Goal: Information Seeking & Learning: Find specific fact

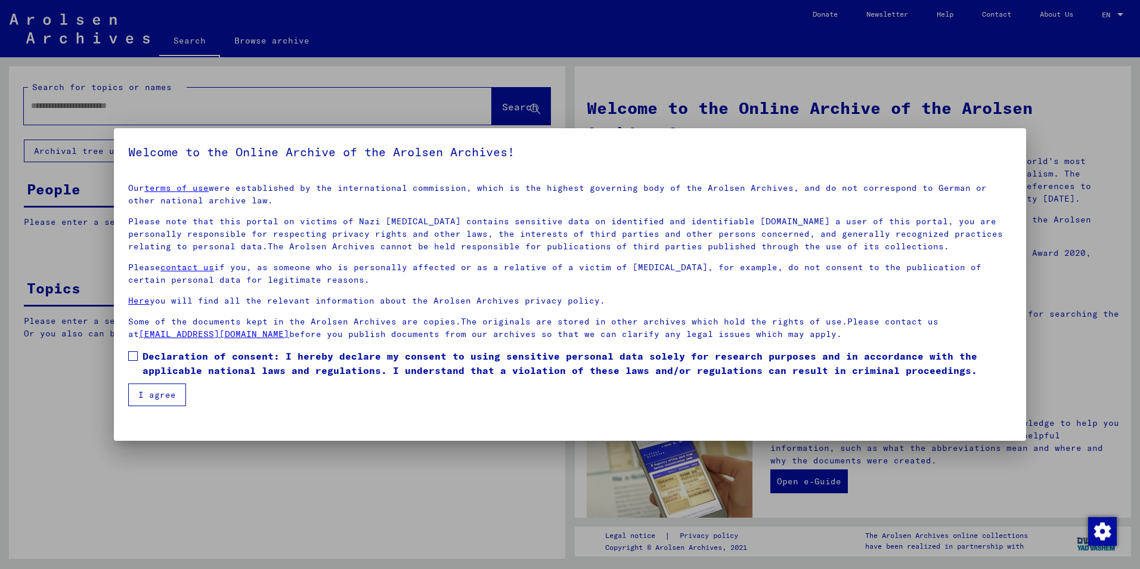
click at [436, 500] on div at bounding box center [570, 284] width 1140 height 569
click at [135, 356] on span at bounding box center [133, 356] width 10 height 10
click at [146, 397] on button "I agree" at bounding box center [157, 394] width 58 height 23
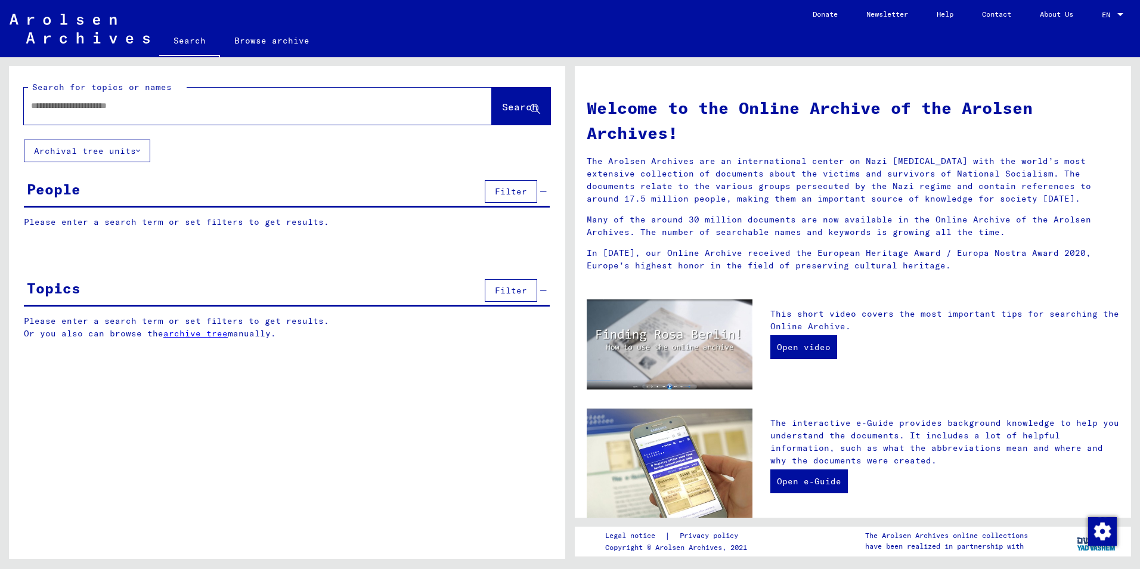
click at [135, 110] on input "text" at bounding box center [243, 106] width 425 height 13
type input "**********"
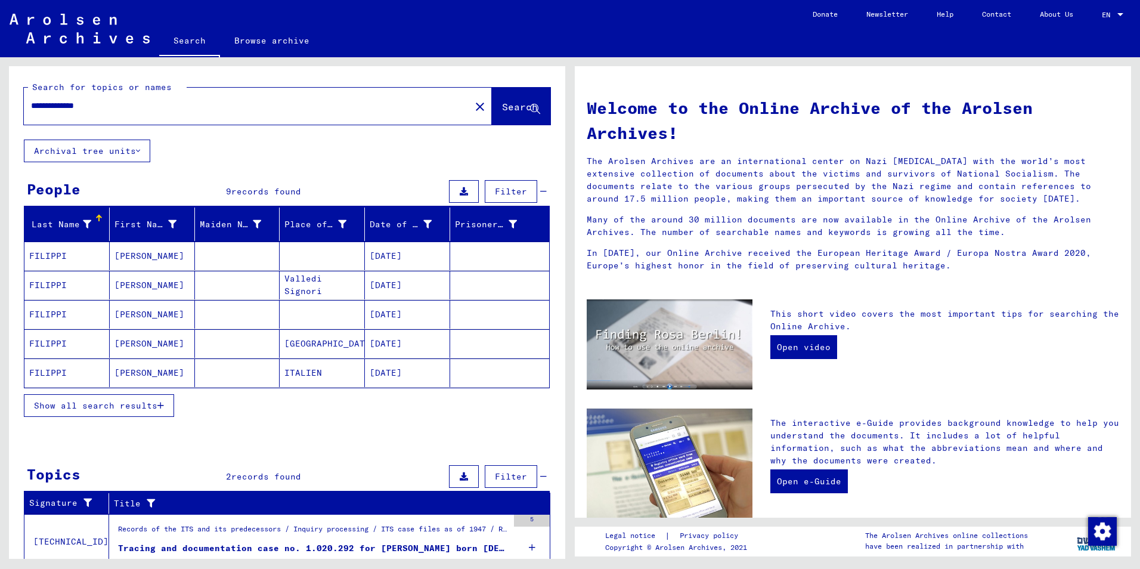
click at [62, 371] on mat-cell "FILIPPI" at bounding box center [66, 372] width 85 height 29
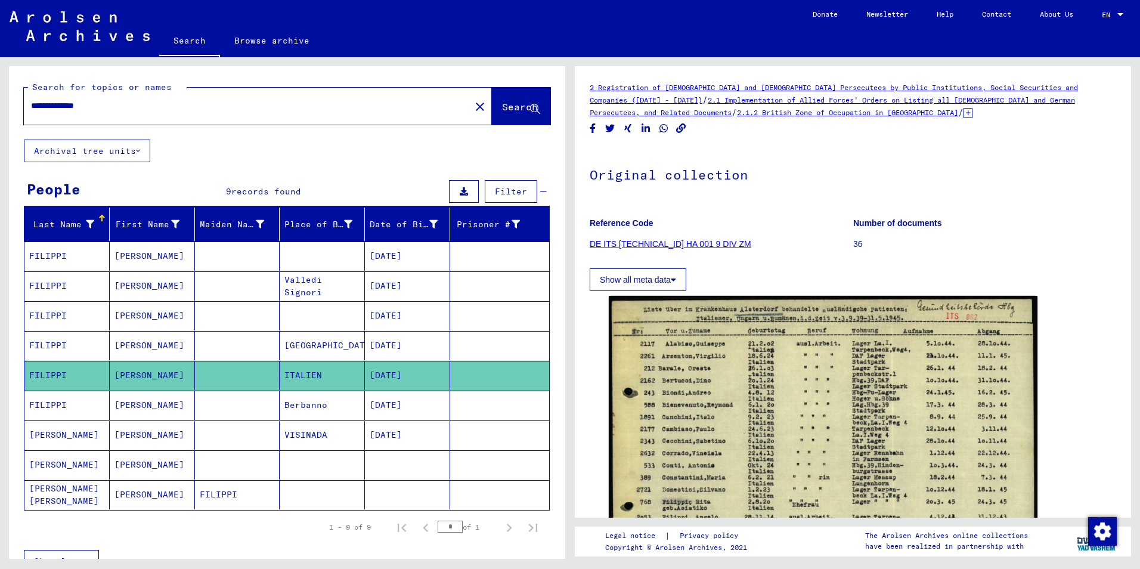
click at [70, 403] on mat-cell "FILIPPI" at bounding box center [66, 405] width 85 height 29
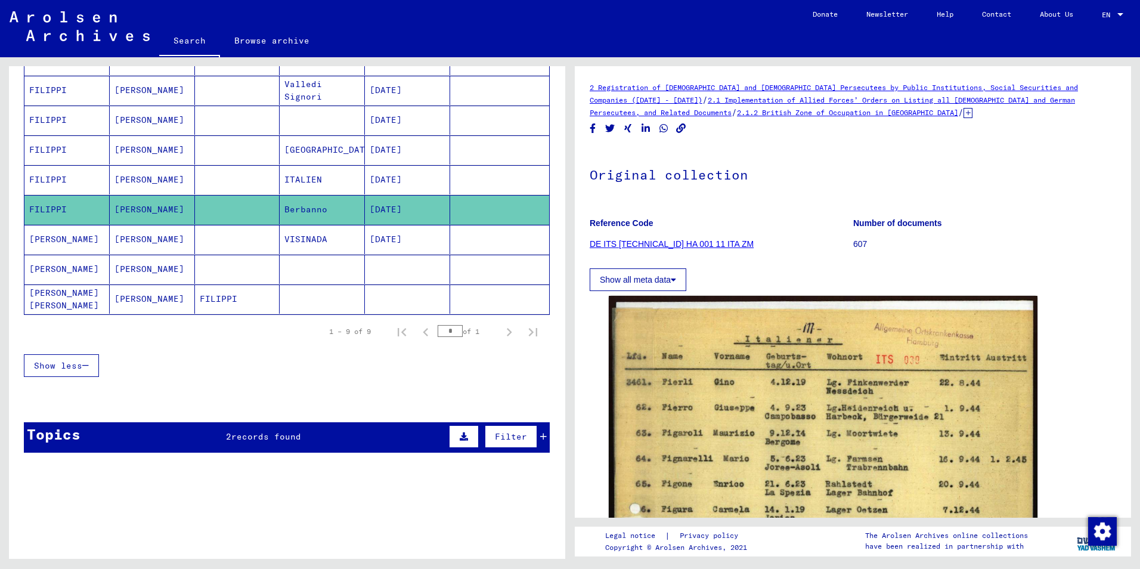
scroll to position [238, 0]
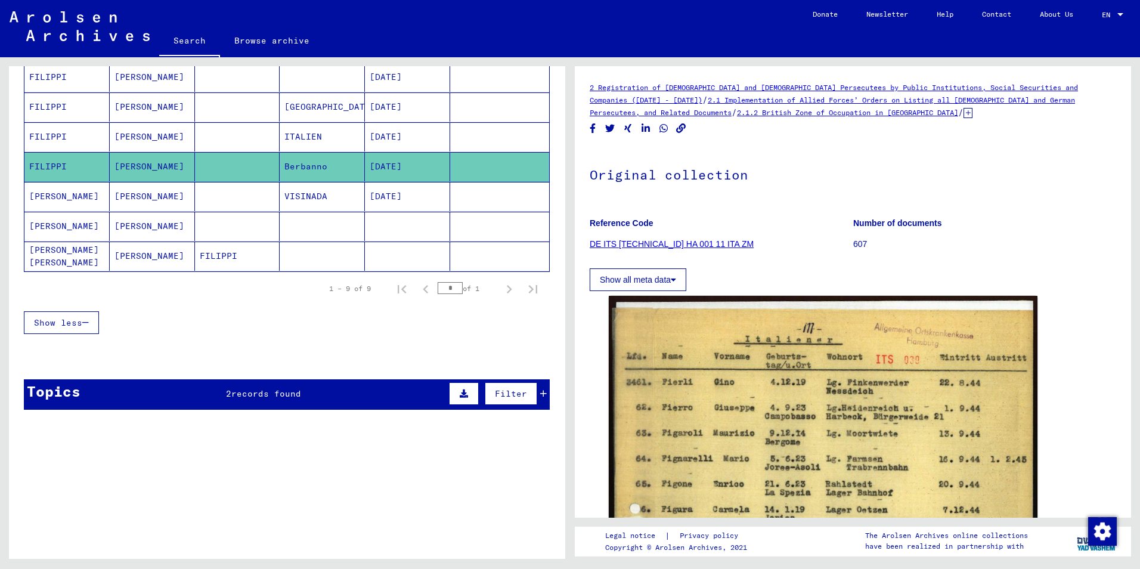
click at [264, 393] on span "records found" at bounding box center [266, 393] width 70 height 11
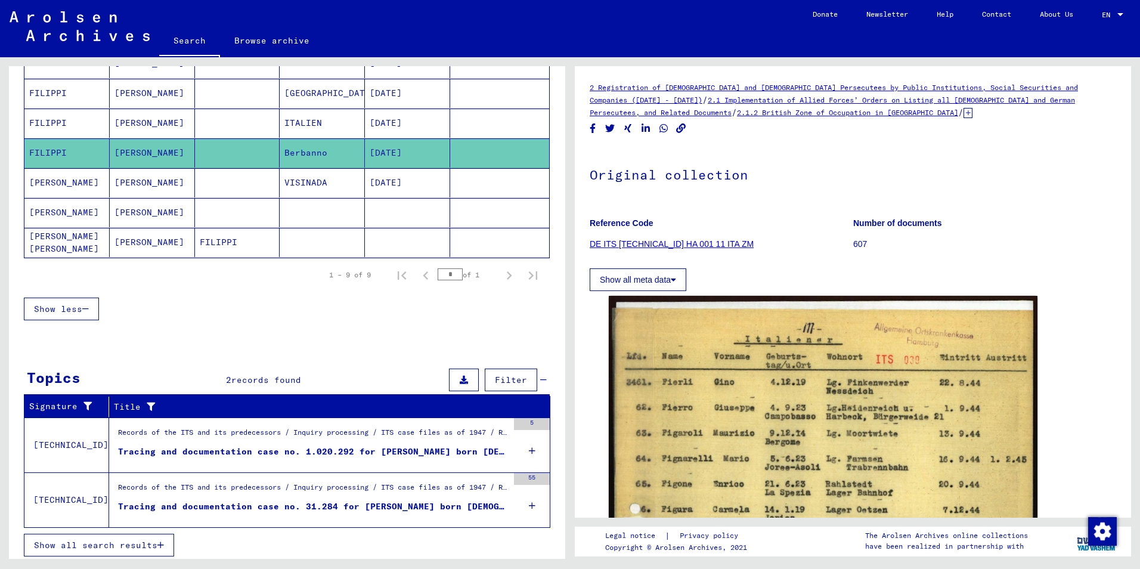
scroll to position [256, 0]
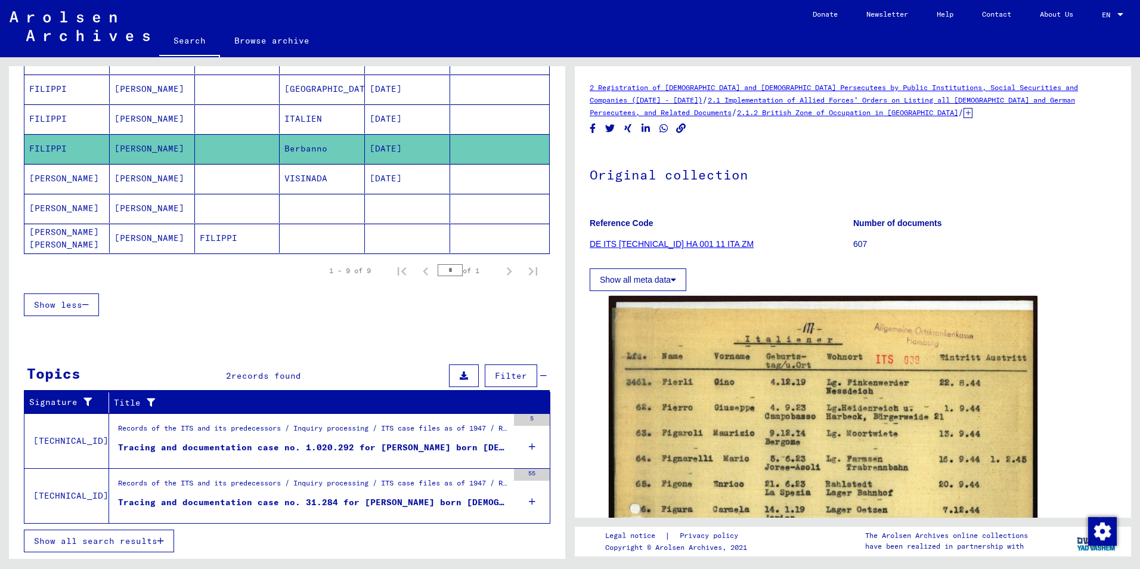
click at [168, 432] on div "Records of the ITS and its predecessors / Inquiry processing / ITS case files a…" at bounding box center [313, 431] width 390 height 17
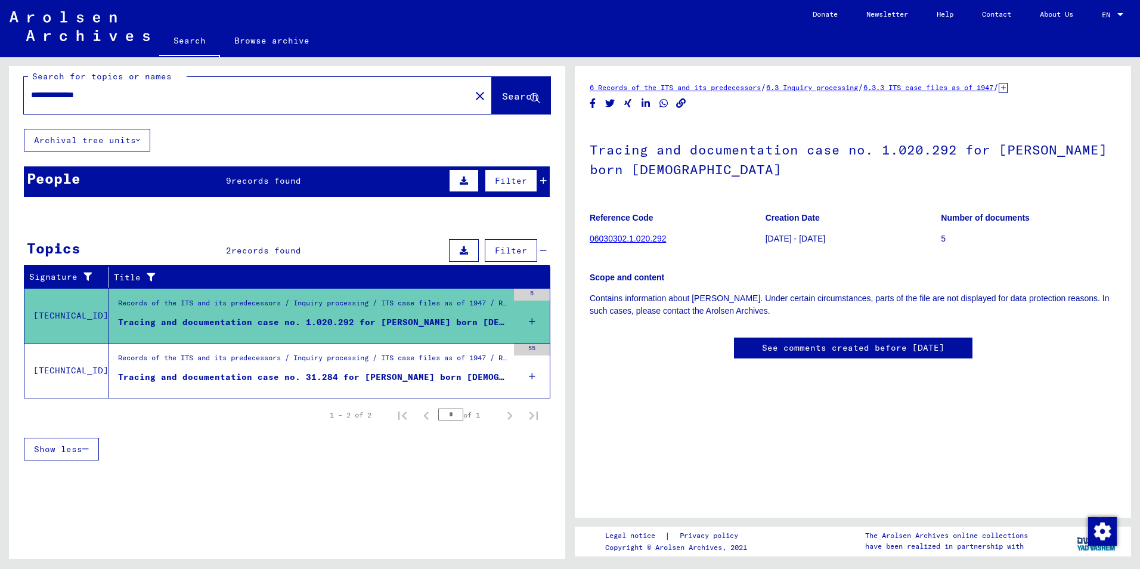
scroll to position [60, 0]
click at [635, 234] on link "06030302.1.020.292" at bounding box center [628, 239] width 76 height 10
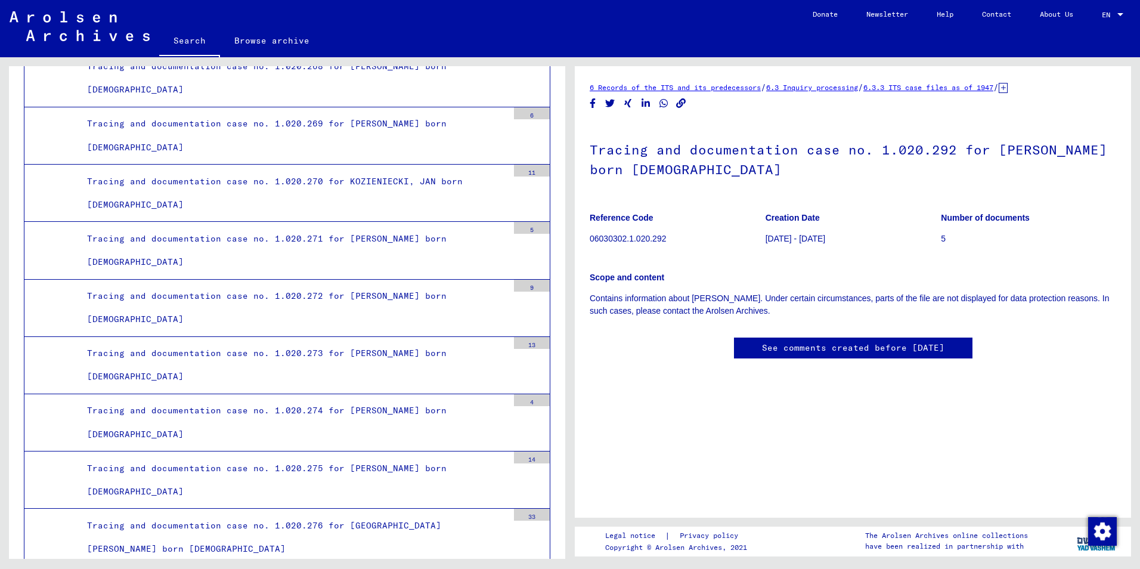
scroll to position [18168, 0]
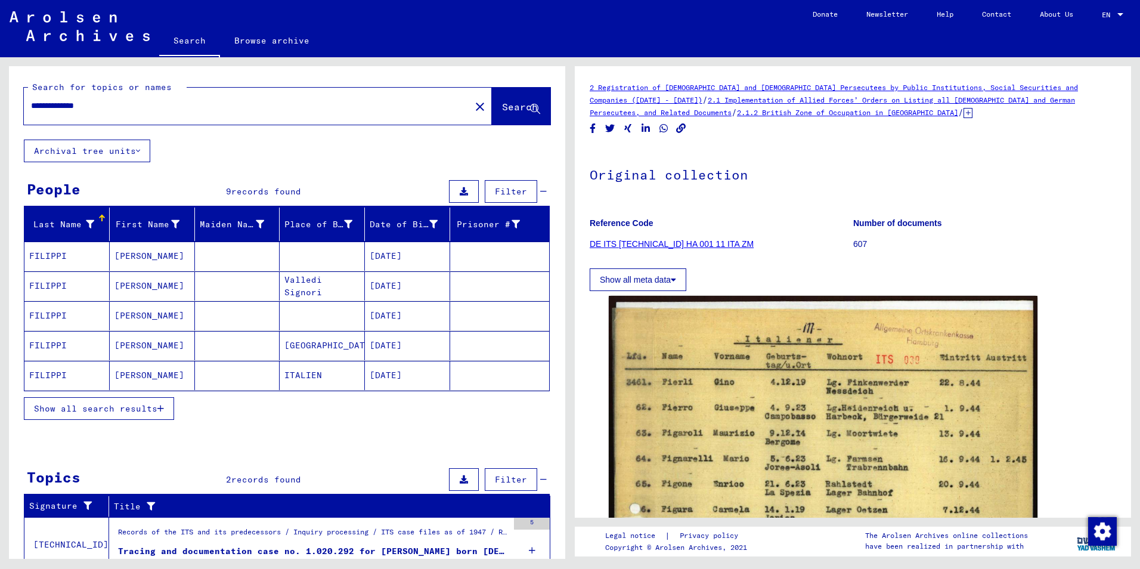
drag, startPoint x: 117, startPoint y: 106, endPoint x: 10, endPoint y: 113, distance: 106.9
click at [10, 113] on div "**********" at bounding box center [287, 102] width 556 height 73
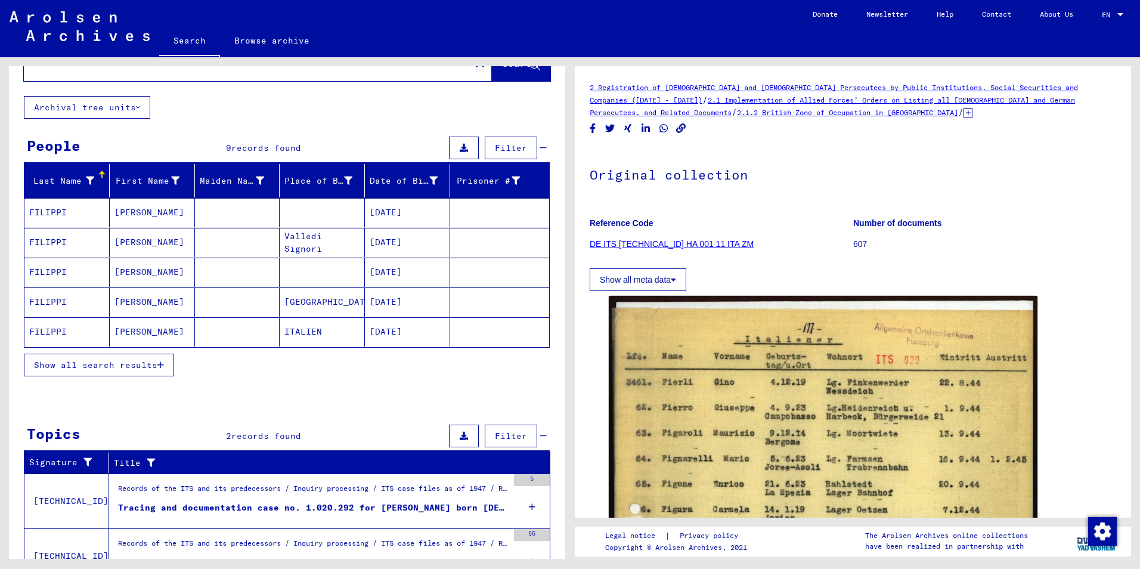
scroll to position [104, 0]
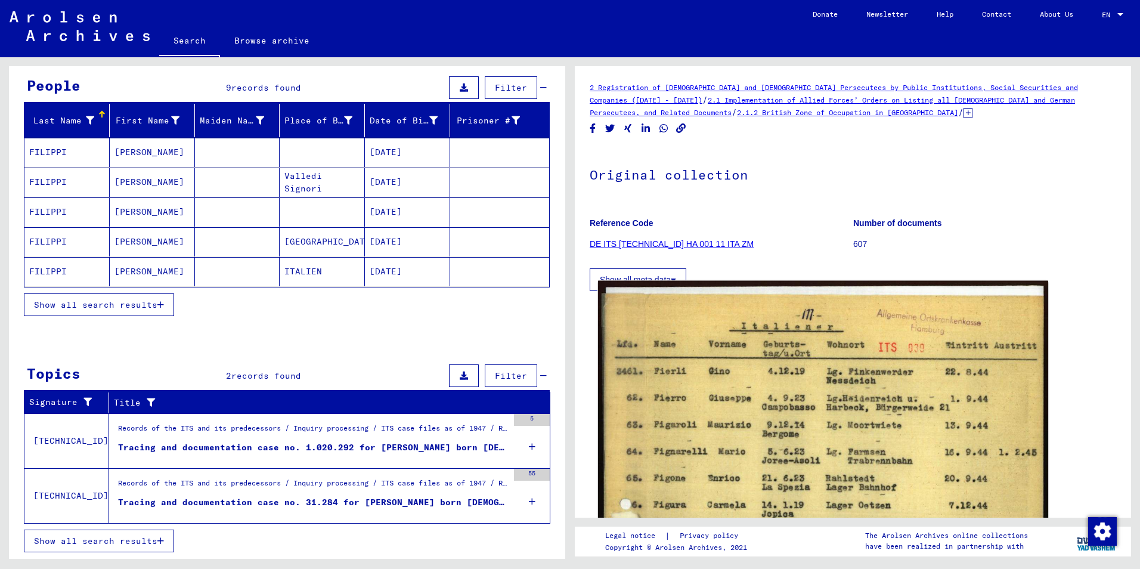
type input "**********"
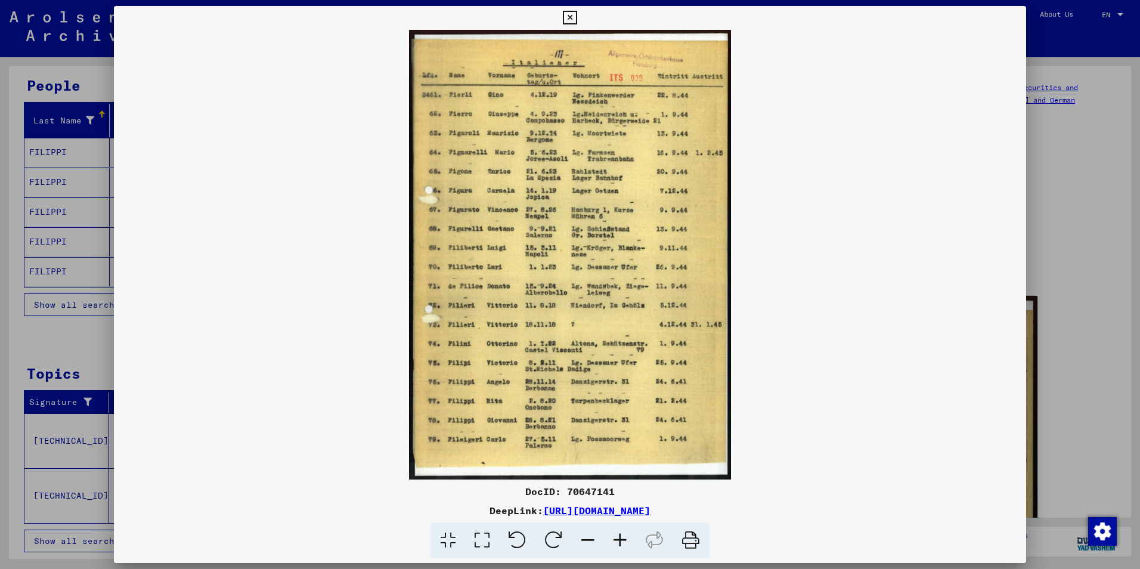
click at [975, 331] on img at bounding box center [570, 255] width 912 height 450
click at [1051, 281] on div at bounding box center [570, 284] width 1140 height 569
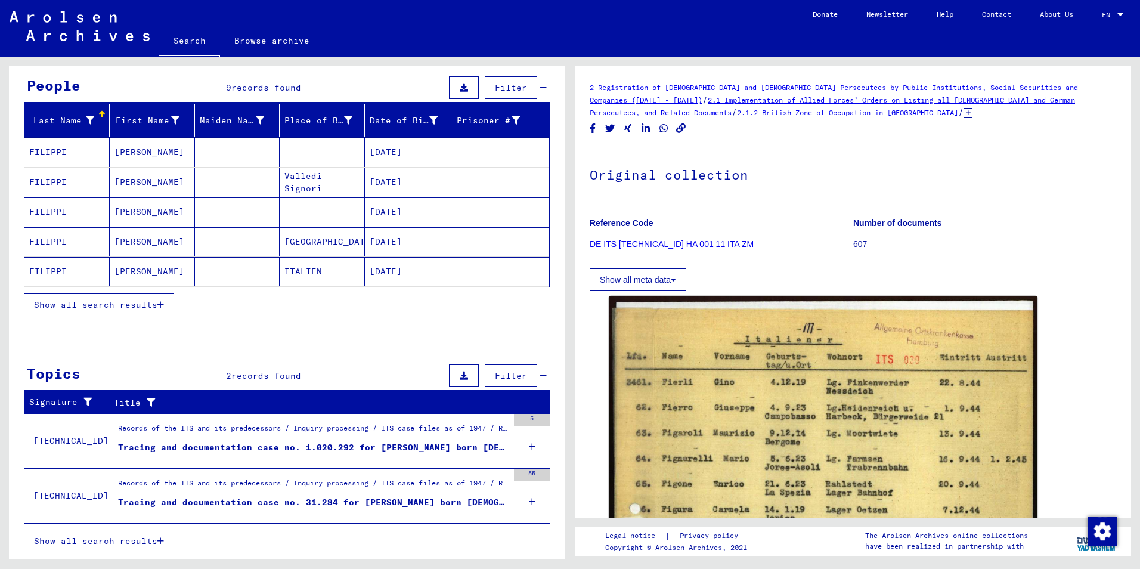
click at [138, 301] on span "Show all search results" at bounding box center [95, 304] width 123 height 11
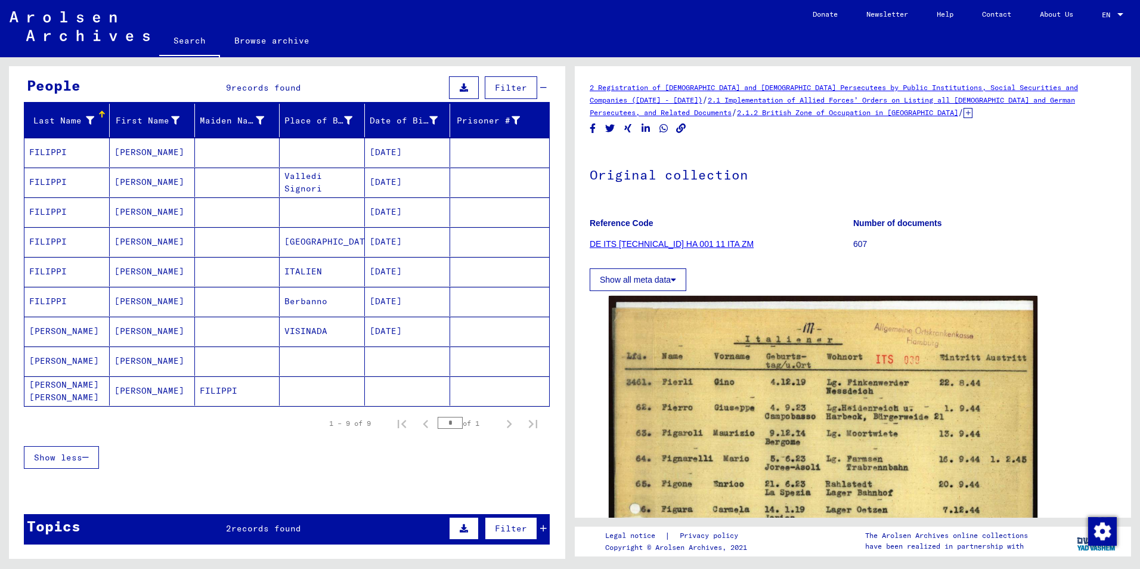
click at [88, 300] on mat-cell "FILIPPI" at bounding box center [66, 301] width 85 height 29
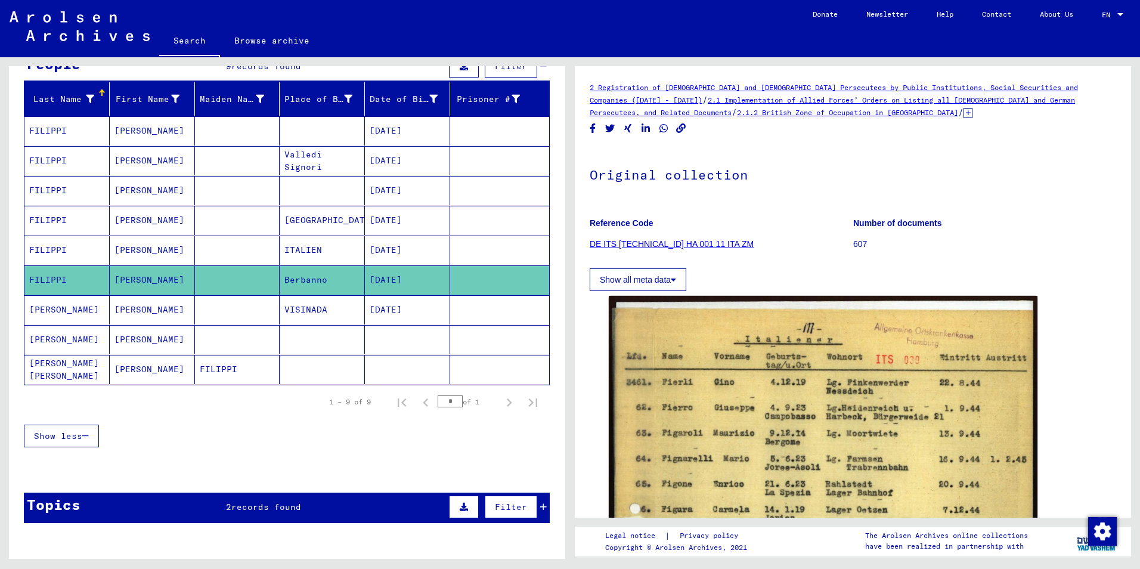
scroll to position [163, 0]
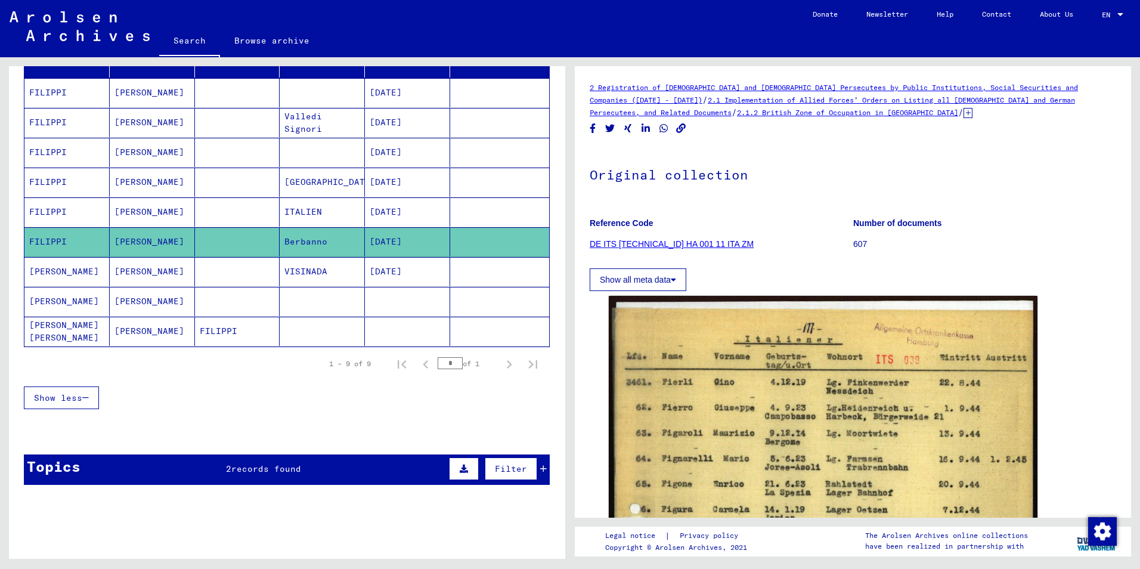
click at [128, 241] on mat-cell "[PERSON_NAME]" at bounding box center [152, 241] width 85 height 29
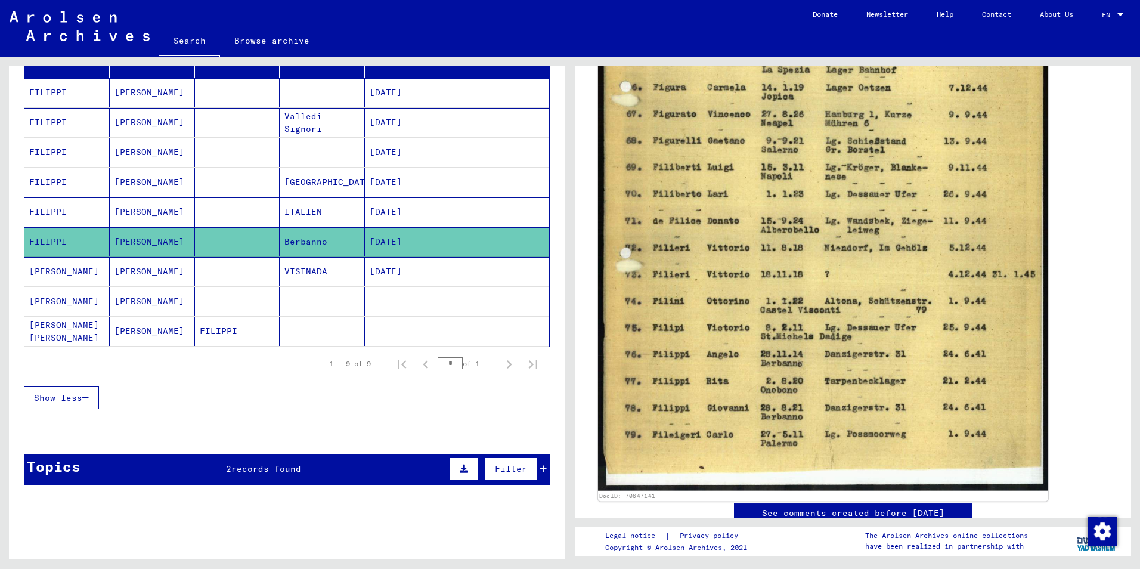
scroll to position [358, 0]
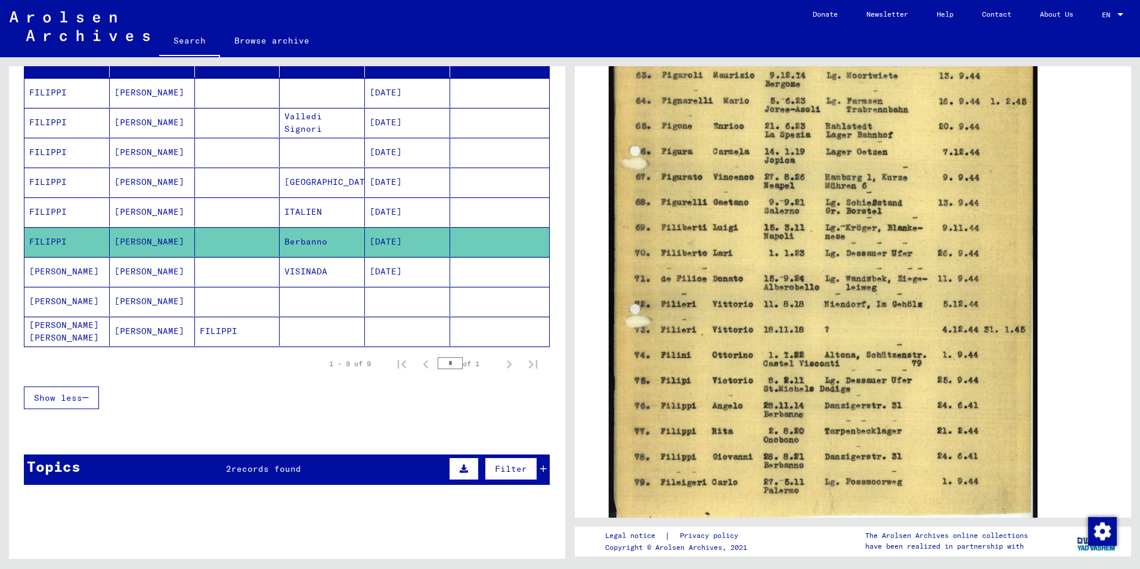
click at [134, 207] on mat-cell "[PERSON_NAME]" at bounding box center [152, 211] width 85 height 29
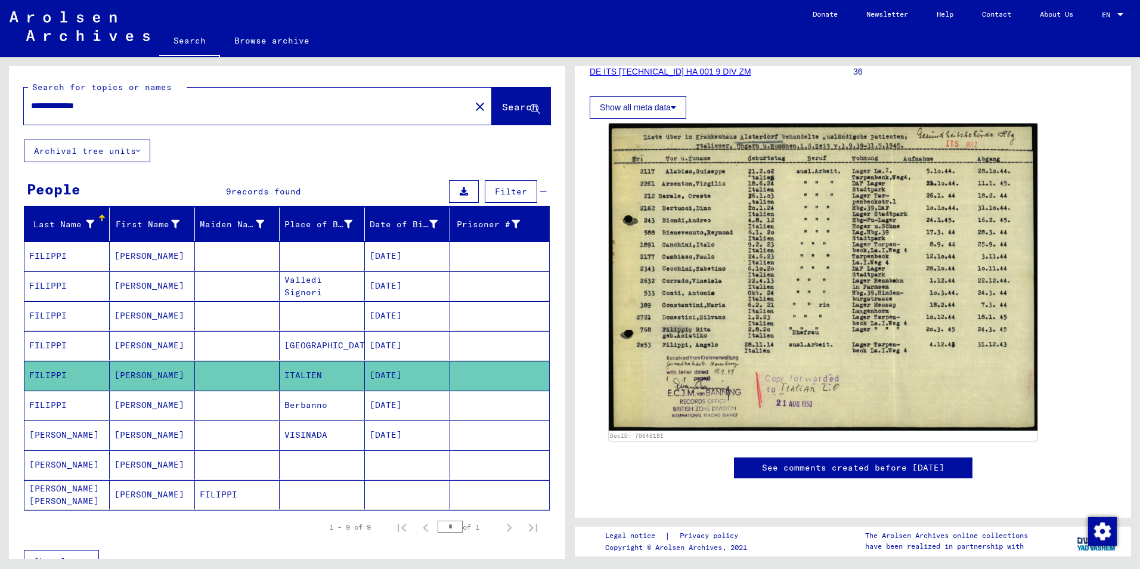
click at [502, 101] on span "Search" at bounding box center [520, 107] width 36 height 12
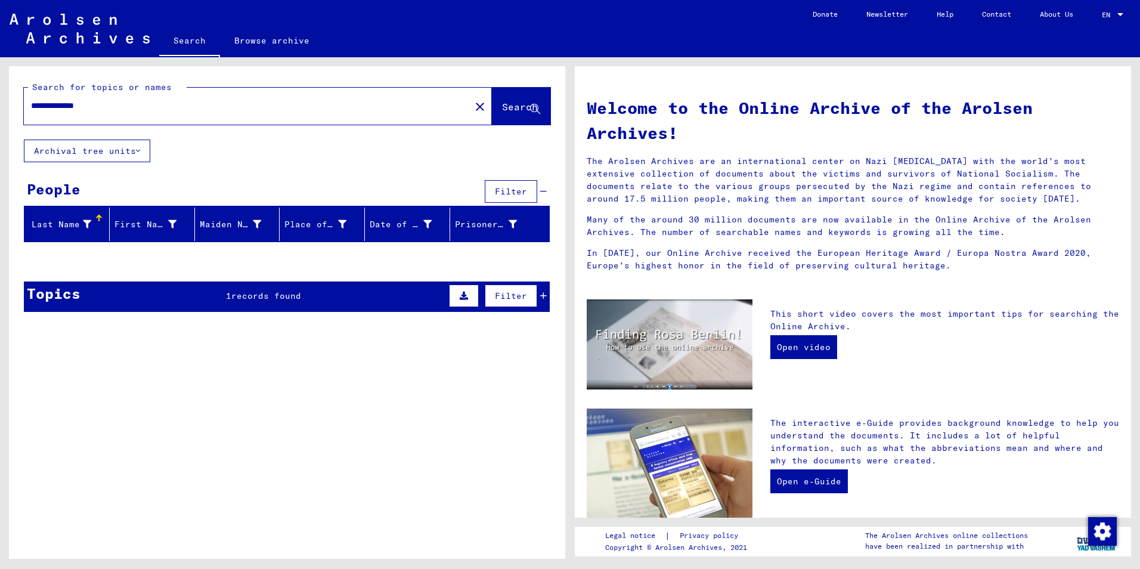
click at [262, 295] on span "records found" at bounding box center [266, 295] width 70 height 11
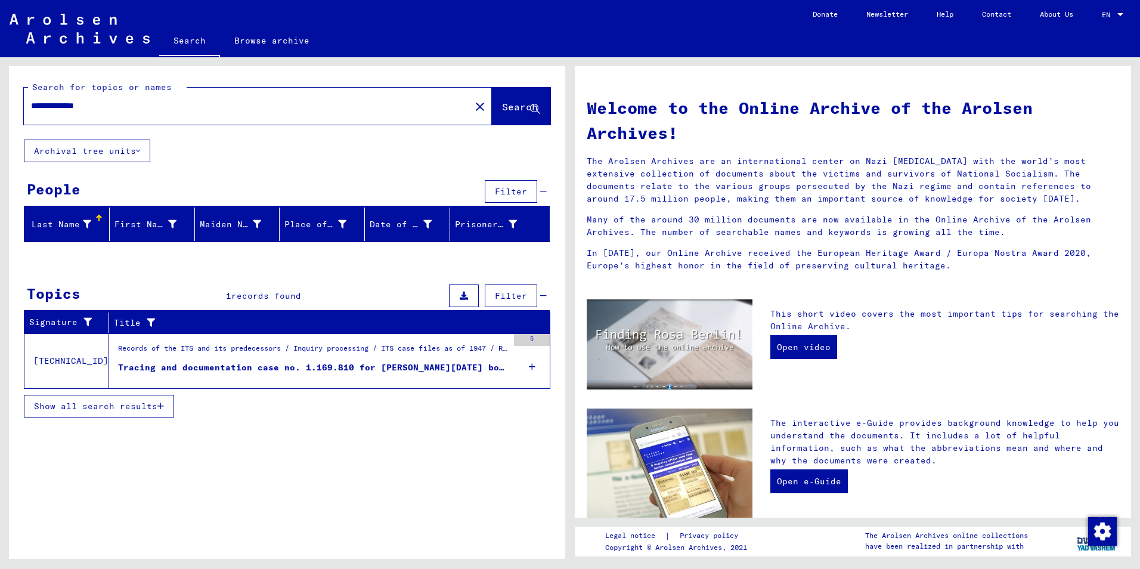
click at [315, 358] on div "Records of the ITS and its predecessors / Inquiry processing / ITS case files a…" at bounding box center [313, 351] width 390 height 17
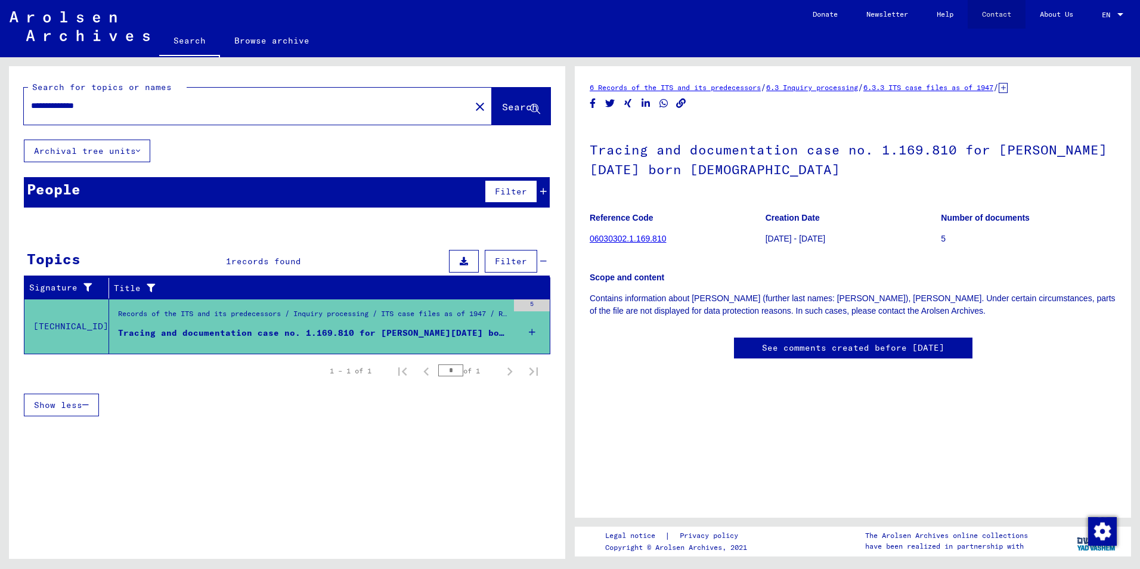
click at [1003, 9] on link "Contact" at bounding box center [997, 14] width 58 height 29
click at [1001, 11] on link "Contact" at bounding box center [997, 14] width 58 height 29
click at [993, 12] on link "Contact" at bounding box center [997, 14] width 58 height 29
